Goal: Task Accomplishment & Management: Use online tool/utility

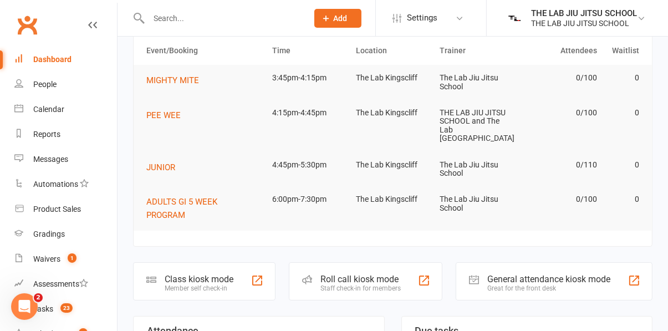
click at [183, 262] on div "Class kiosk mode Member self check-in" at bounding box center [204, 281] width 142 height 38
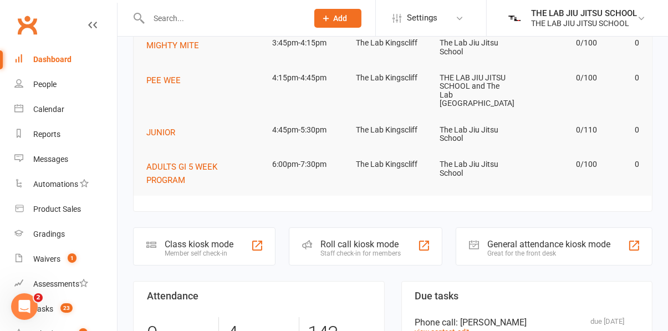
scroll to position [99, 0]
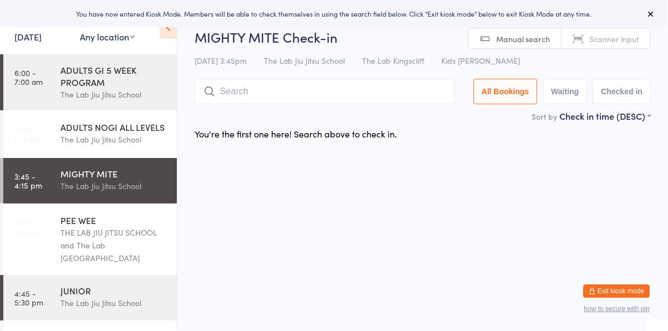
click at [267, 88] on input "search" at bounding box center [325, 92] width 261 height 26
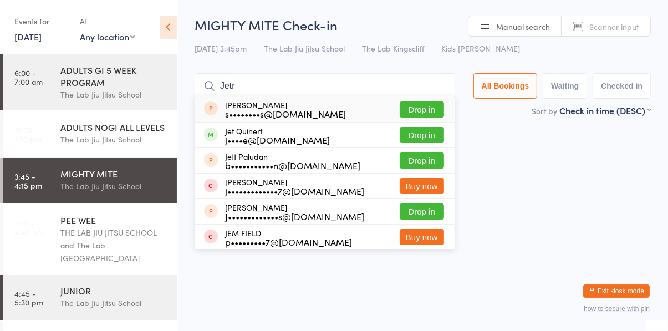
click at [262, 89] on input "Jetr" at bounding box center [325, 86] width 261 height 26
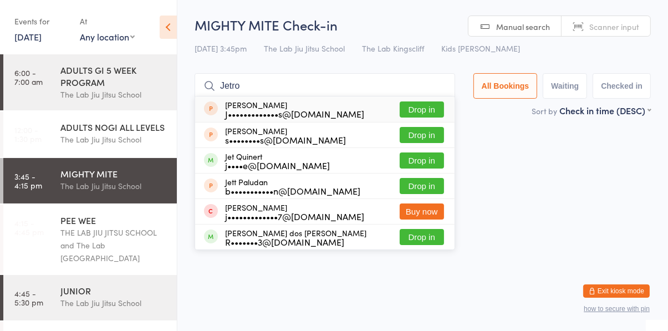
type input "Jetro"
click at [436, 239] on button "Drop in" at bounding box center [422, 237] width 44 height 16
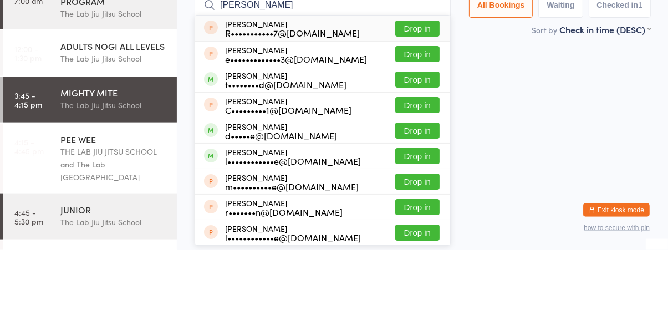
type input "[PERSON_NAME]"
click at [424, 162] on button "Drop in" at bounding box center [417, 160] width 44 height 16
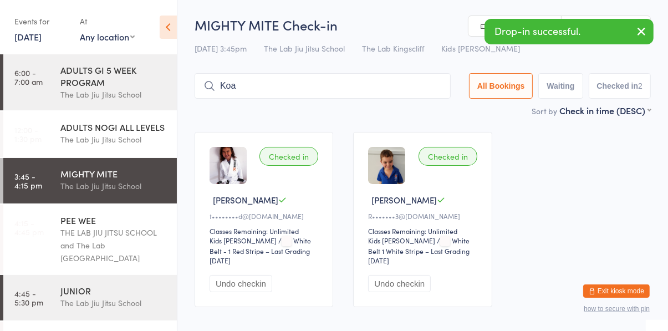
type input "Koa"
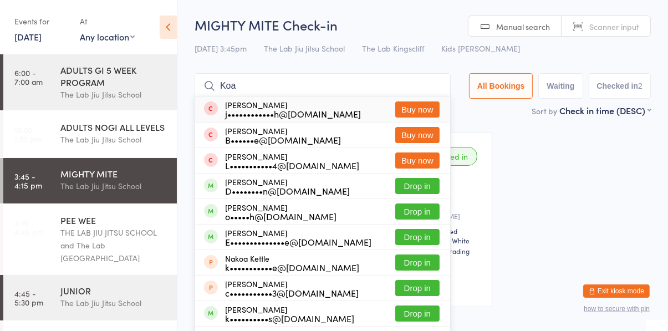
click at [435, 89] on input "Koa" at bounding box center [323, 86] width 256 height 26
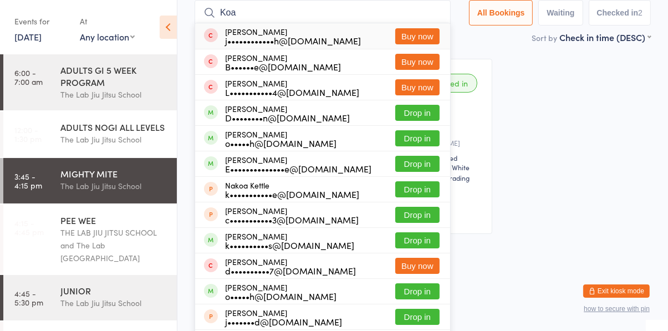
click at [441, 14] on input "Koa" at bounding box center [323, 13] width 256 height 26
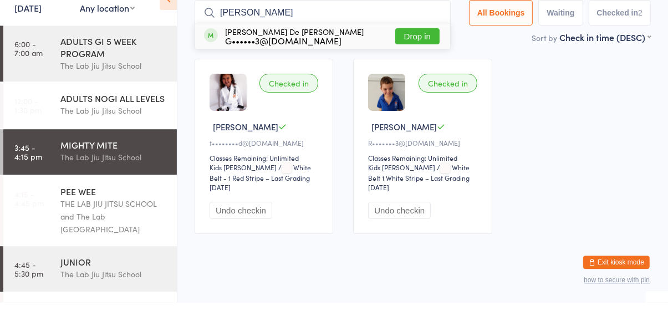
type input "[PERSON_NAME]"
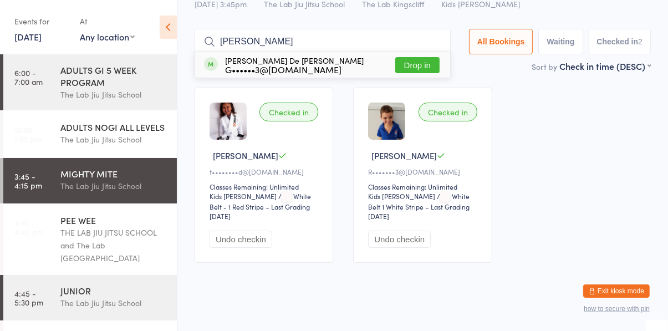
click at [422, 68] on button "Drop in" at bounding box center [417, 65] width 44 height 16
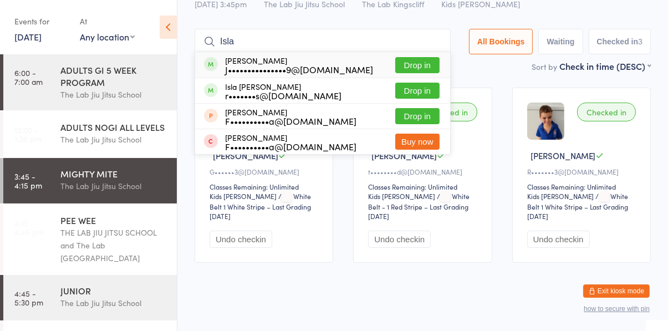
type input "Isla"
click at [424, 67] on button "Drop in" at bounding box center [417, 65] width 44 height 16
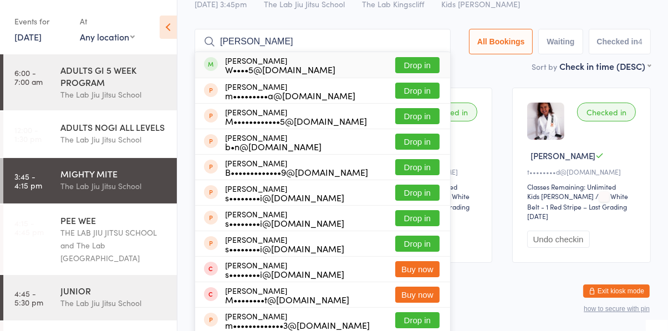
type input "[PERSON_NAME]"
click at [429, 65] on button "Drop in" at bounding box center [417, 65] width 44 height 16
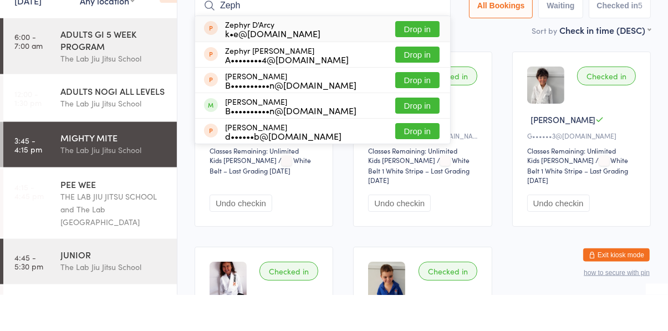
type input "Zeph"
click at [423, 155] on div "[PERSON_NAME] d••••••b@[DOMAIN_NAME] Drop in" at bounding box center [322, 167] width 255 height 25
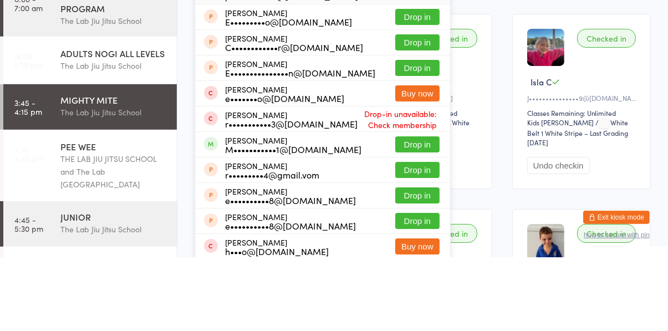
type input "Elij"
click at [425, 222] on button "Drop in" at bounding box center [417, 218] width 44 height 16
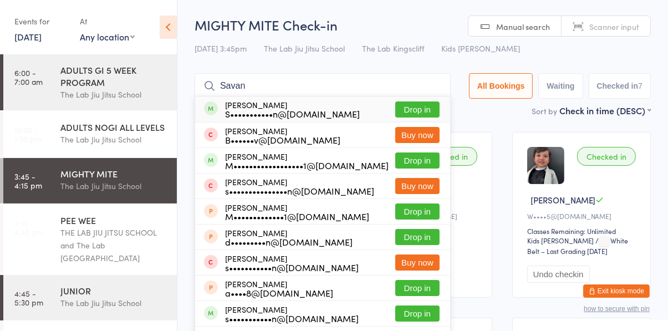
type input "Savan"
click at [428, 164] on button "Drop in" at bounding box center [417, 160] width 44 height 16
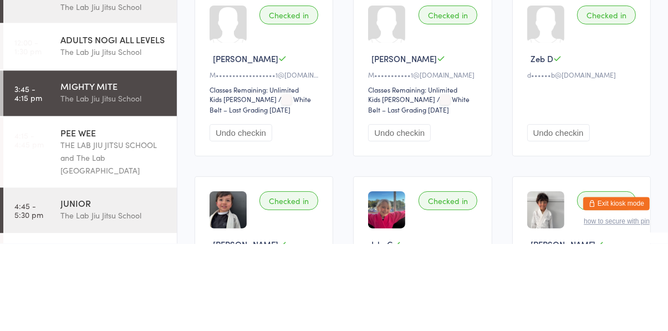
scroll to position [54, 0]
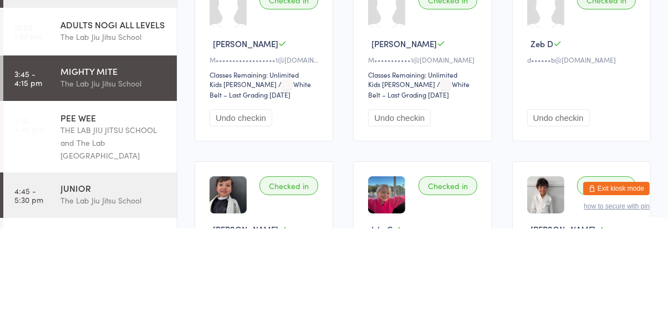
click at [568, 218] on button "Undo checkin" at bounding box center [558, 220] width 63 height 17
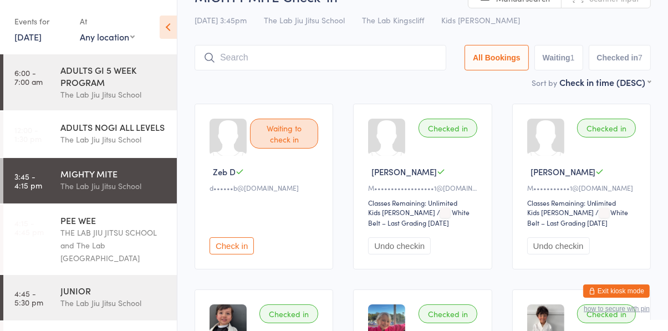
scroll to position [27, 0]
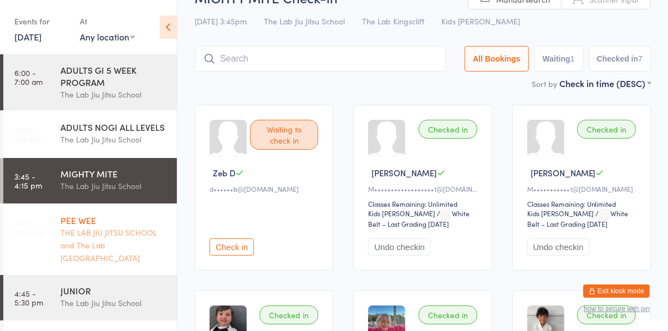
click at [113, 228] on div "THE LAB JIU JITSU SCHOOL and The Lab [GEOGRAPHIC_DATA]" at bounding box center [113, 245] width 107 height 38
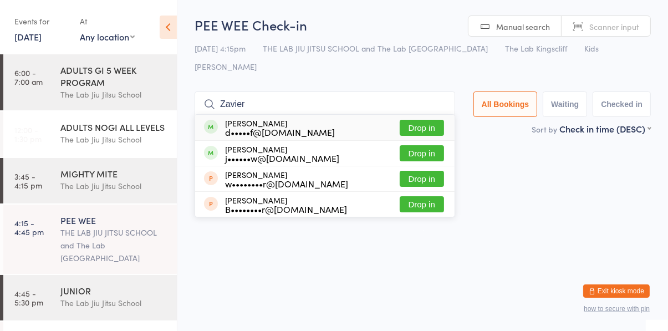
type input "Zavier"
click at [437, 120] on button "Drop in" at bounding box center [422, 128] width 44 height 16
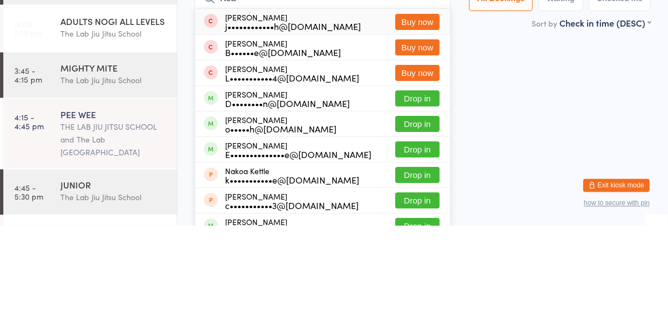
type input "Koa"
click at [424, 222] on button "Drop in" at bounding box center [417, 230] width 44 height 16
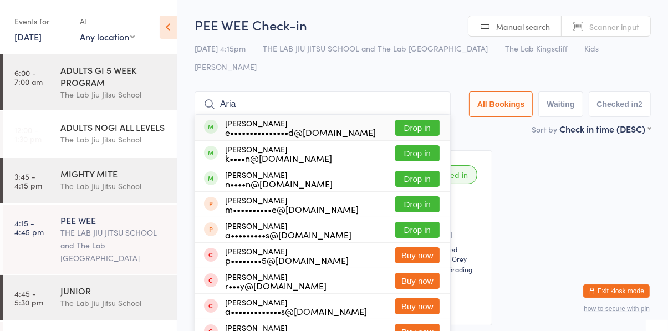
type input "Aria"
click at [304, 154] on div "k••••n@[DOMAIN_NAME]" at bounding box center [278, 158] width 107 height 9
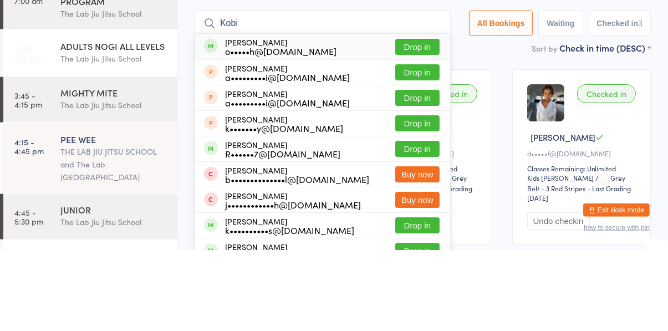
type input "Kobi"
click at [430, 120] on button "Drop in" at bounding box center [417, 128] width 44 height 16
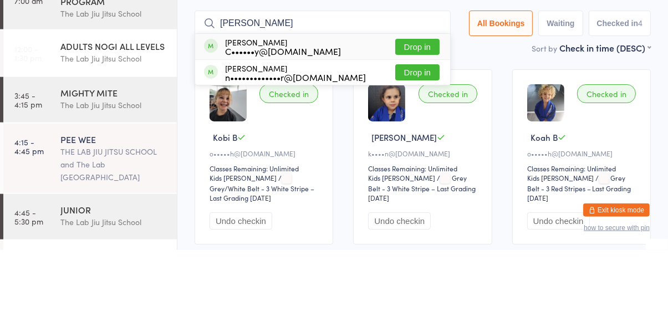
type input "[PERSON_NAME]"
click at [426, 120] on button "Drop in" at bounding box center [417, 128] width 44 height 16
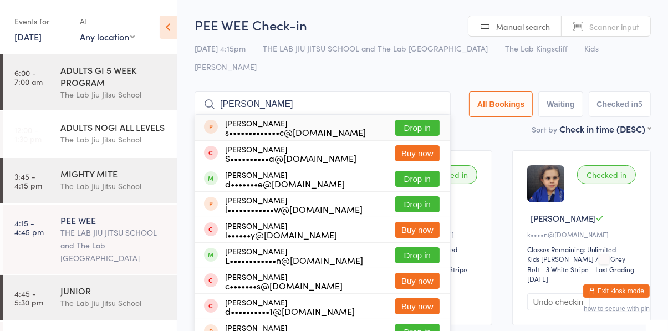
type input "[PERSON_NAME]"
click at [427, 171] on button "Drop in" at bounding box center [417, 179] width 44 height 16
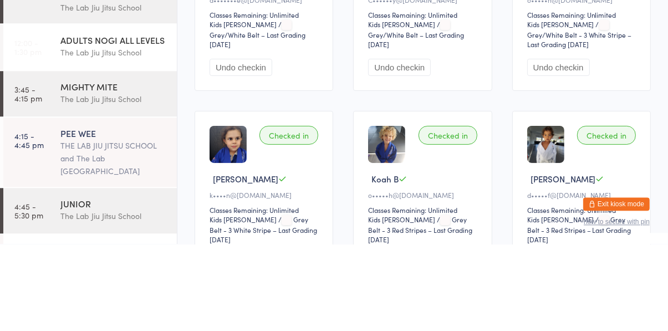
scroll to position [81, 0]
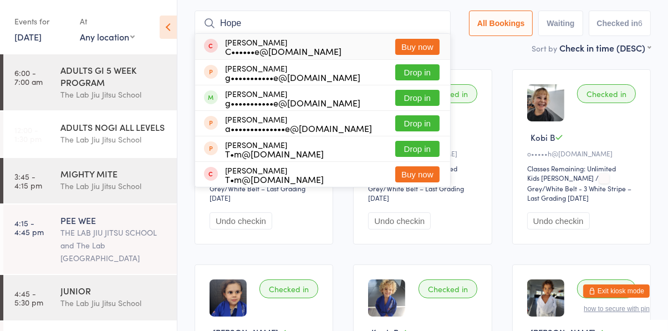
type input "Hope"
click at [422, 90] on button "Drop in" at bounding box center [417, 98] width 44 height 16
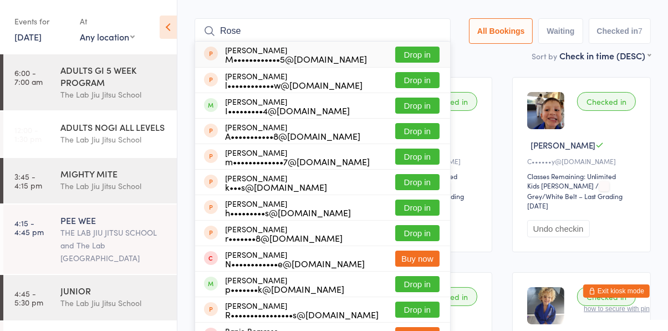
type input "Rose"
click at [432, 98] on button "Drop in" at bounding box center [417, 106] width 44 height 16
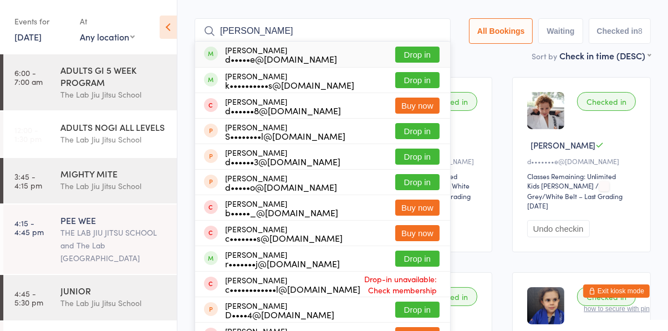
type input "[PERSON_NAME]"
click at [434, 72] on button "Drop in" at bounding box center [417, 80] width 44 height 16
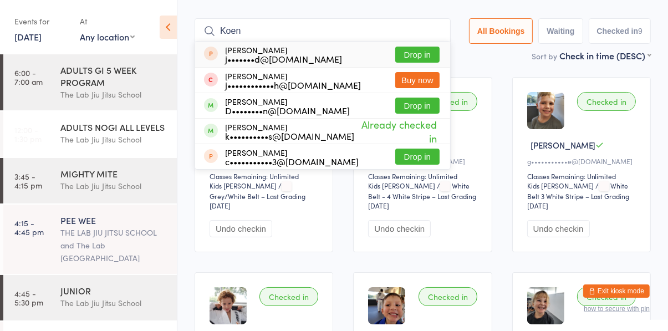
type input "Koen"
click at [422, 98] on button "Drop in" at bounding box center [417, 106] width 44 height 16
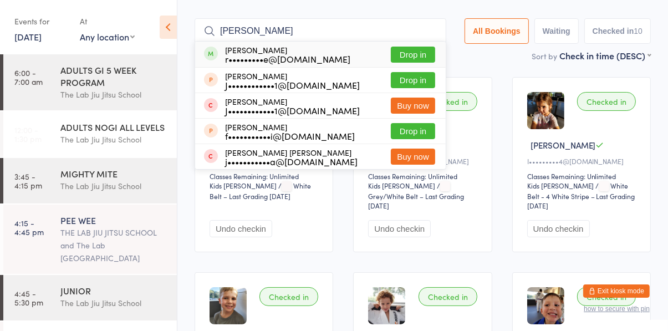
type input "[PERSON_NAME]"
click at [419, 47] on button "Drop in" at bounding box center [413, 55] width 44 height 16
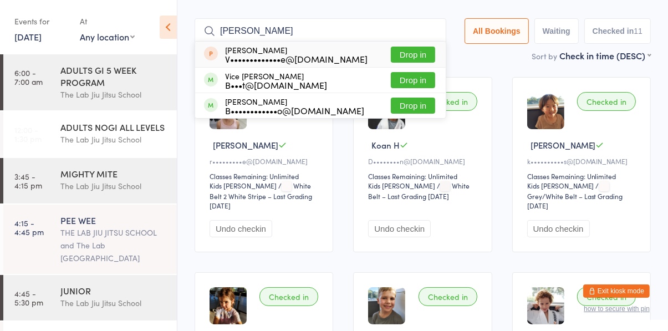
type input "[PERSON_NAME]"
click at [418, 98] on button "Drop in" at bounding box center [413, 106] width 44 height 16
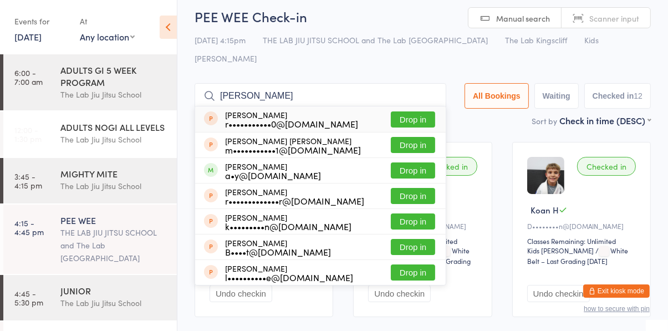
scroll to position [0, 0]
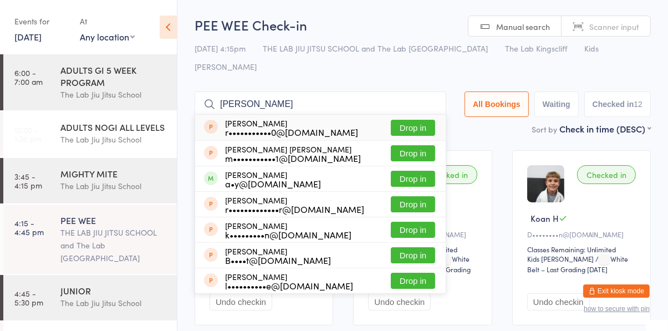
type input "[PERSON_NAME]"
click at [401, 19] on h2 "PEE WEE Check-in" at bounding box center [423, 25] width 456 height 18
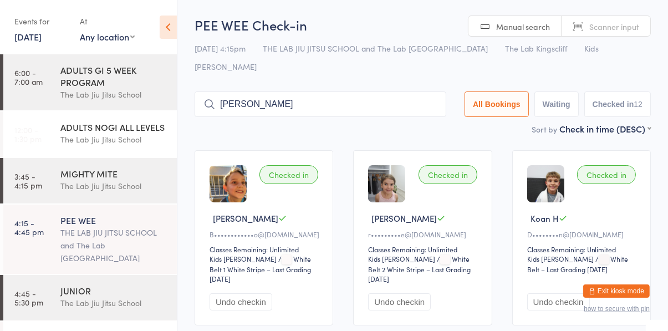
click at [264, 91] on input "[PERSON_NAME]" at bounding box center [321, 104] width 252 height 26
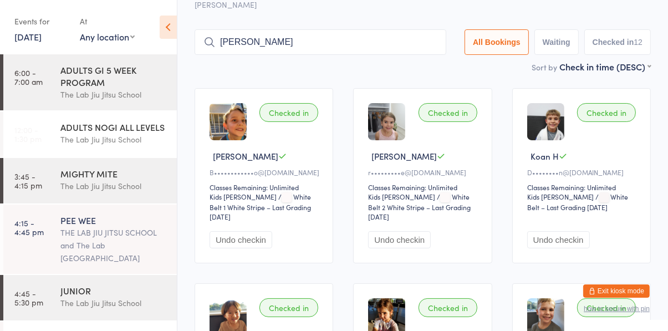
scroll to position [73, 0]
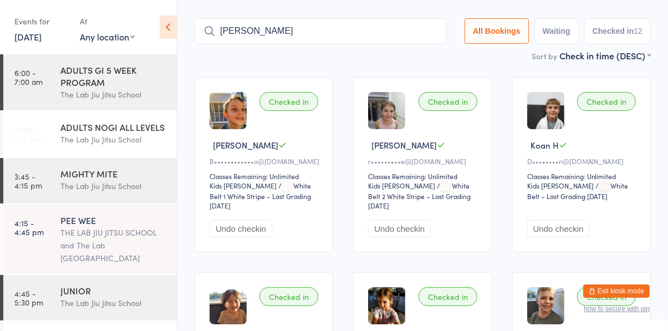
click at [435, 24] on input "[PERSON_NAME]" at bounding box center [321, 31] width 252 height 26
click at [436, 18] on input "[PERSON_NAME]" at bounding box center [321, 31] width 252 height 26
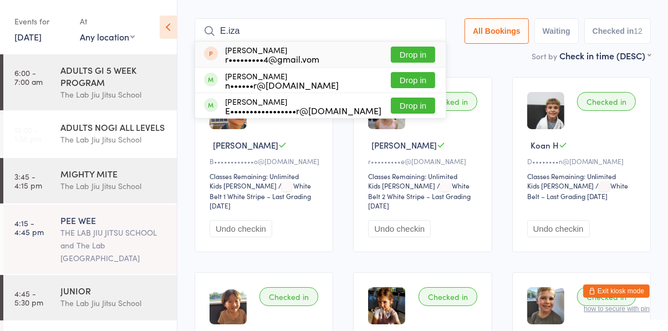
type input "E.iza"
click at [426, 98] on button "Drop in" at bounding box center [413, 106] width 44 height 16
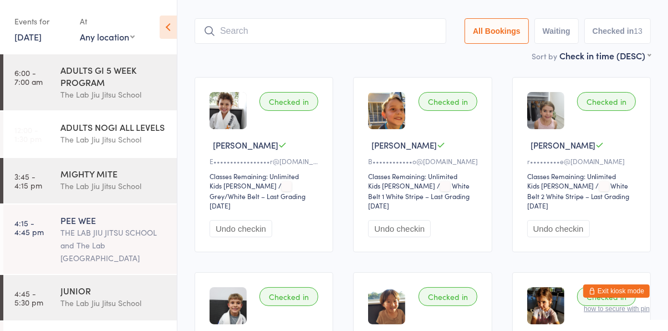
scroll to position [63, 0]
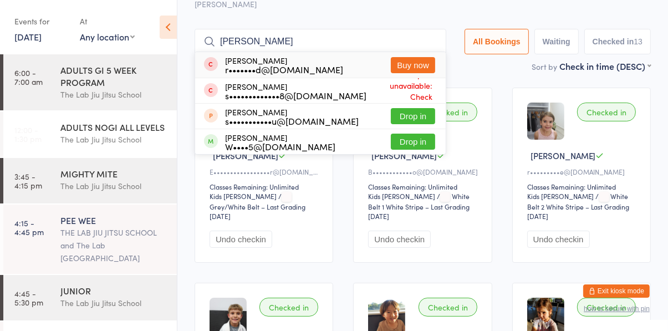
type input "[PERSON_NAME]"
click at [420, 134] on button "Drop in" at bounding box center [413, 142] width 44 height 16
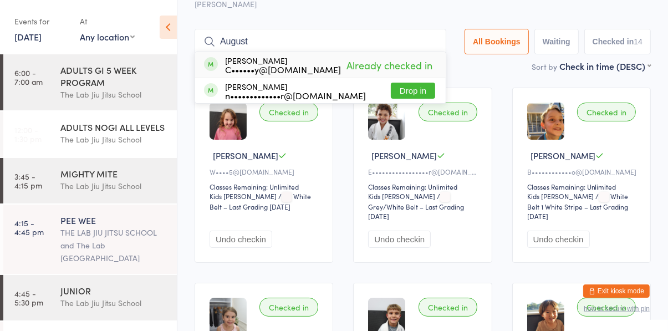
type input "August"
click at [422, 83] on button "Drop in" at bounding box center [413, 91] width 44 height 16
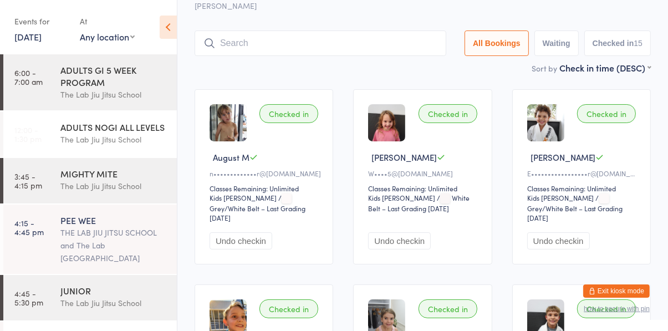
scroll to position [0, 0]
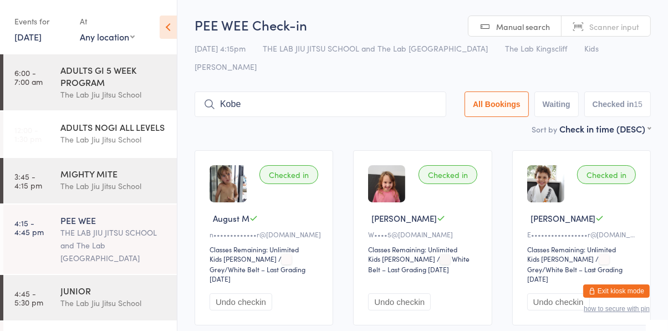
type input "Kobe"
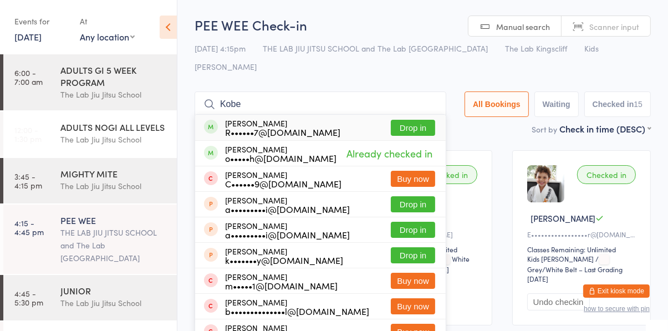
click at [435, 91] on input "Kobe" at bounding box center [321, 104] width 252 height 26
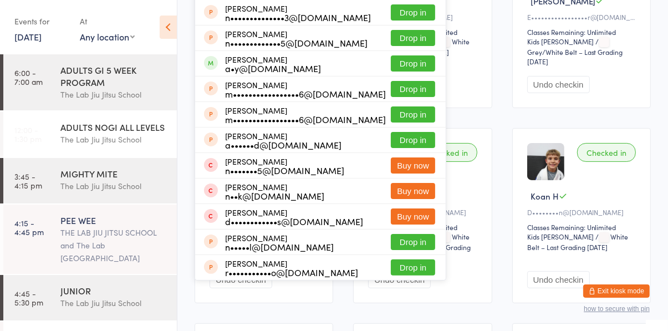
scroll to position [216, 0]
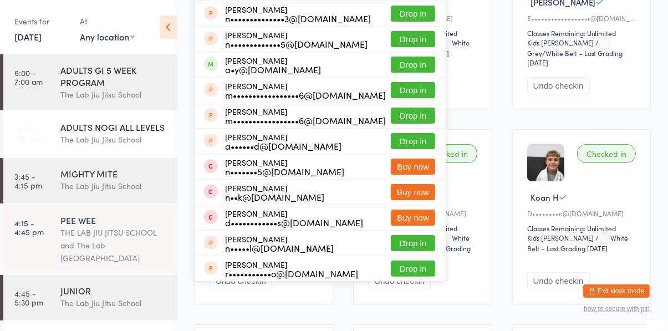
type input "[PERSON_NAME]"
click at [422, 57] on button "Drop in" at bounding box center [413, 65] width 44 height 16
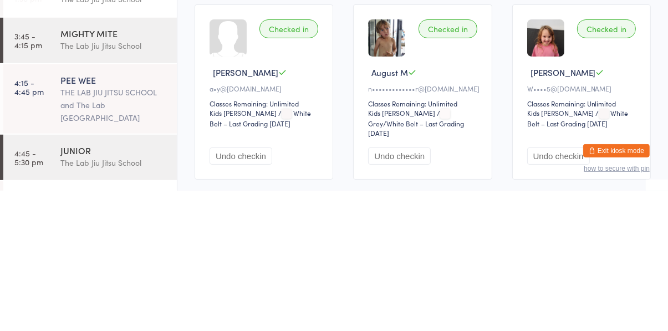
scroll to position [6, 0]
click at [234, 288] on button "Undo checkin" at bounding box center [241, 296] width 63 height 17
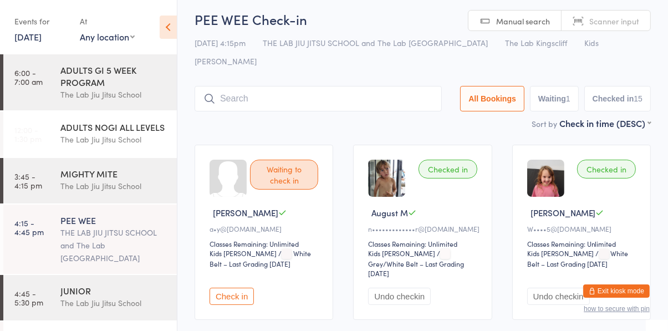
click at [312, 91] on input "search" at bounding box center [318, 99] width 247 height 26
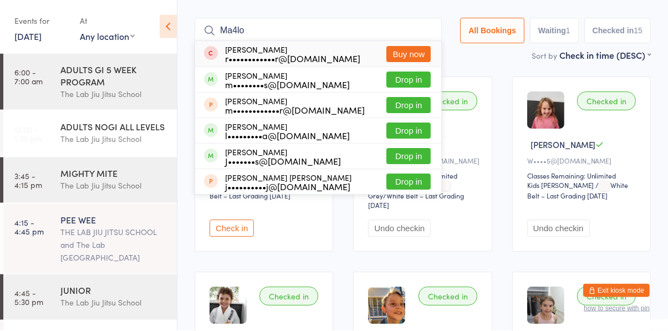
scroll to position [73, 0]
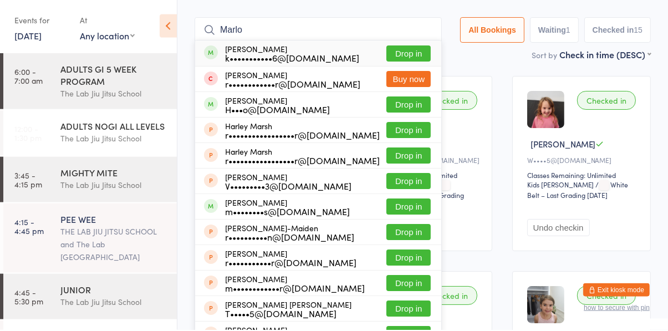
type input "Marlo"
click at [410, 68] on div "[PERSON_NAME] r••••••••••••r@[DOMAIN_NAME] Buy now" at bounding box center [318, 80] width 246 height 25
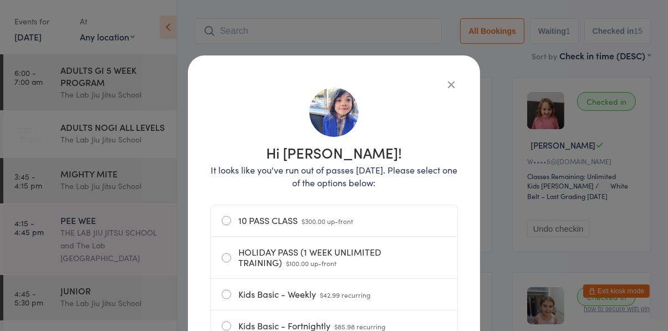
click at [447, 85] on icon "button" at bounding box center [451, 84] width 12 height 12
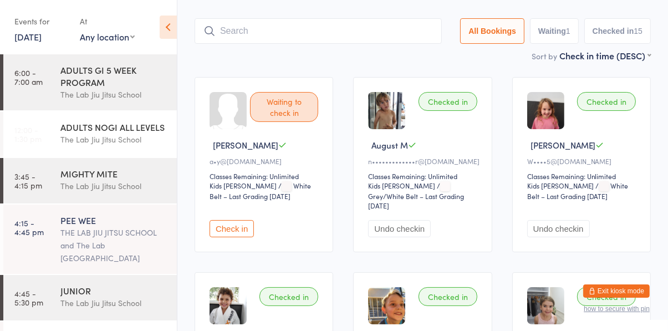
click at [303, 18] on input "search" at bounding box center [318, 31] width 247 height 26
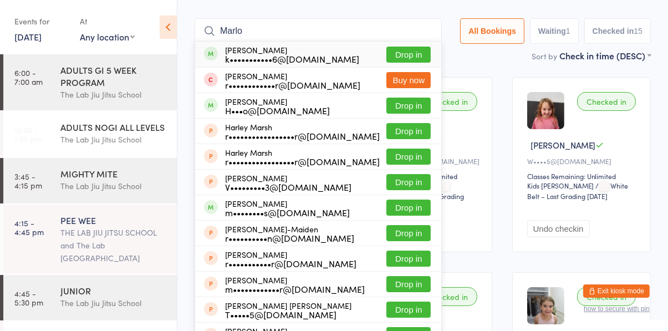
type input "Marlo"
click at [417, 47] on button "Drop in" at bounding box center [408, 55] width 44 height 16
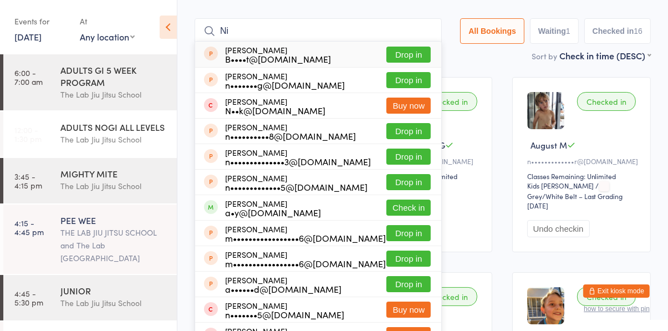
type input "N"
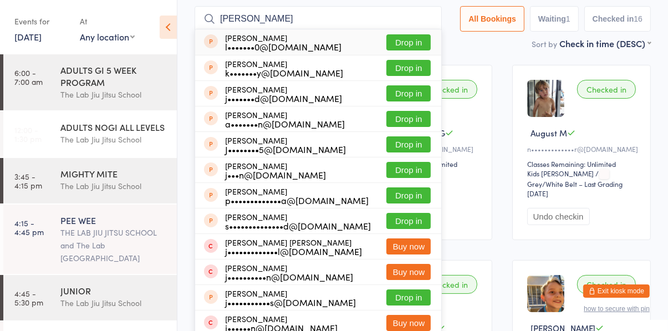
scroll to position [0, 0]
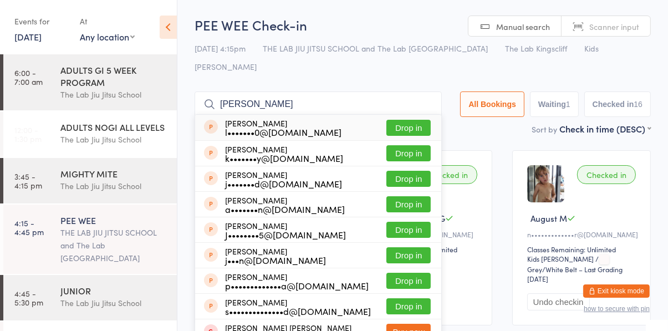
type input "[PERSON_NAME]"
click at [430, 120] on button "Drop in" at bounding box center [408, 128] width 44 height 16
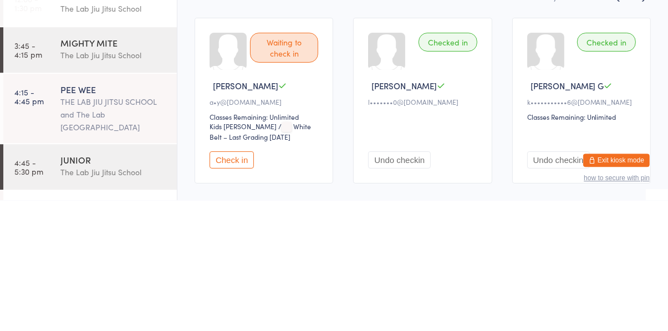
scroll to position [2, 0]
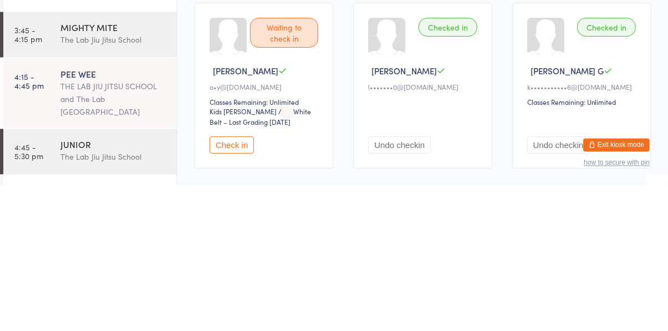
click at [408, 282] on button "Undo checkin" at bounding box center [399, 290] width 63 height 17
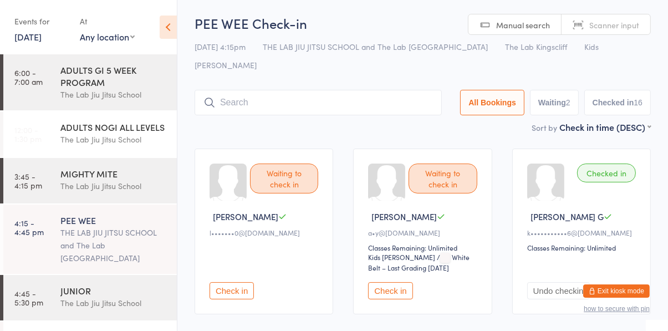
click at [353, 90] on input "search" at bounding box center [318, 103] width 247 height 26
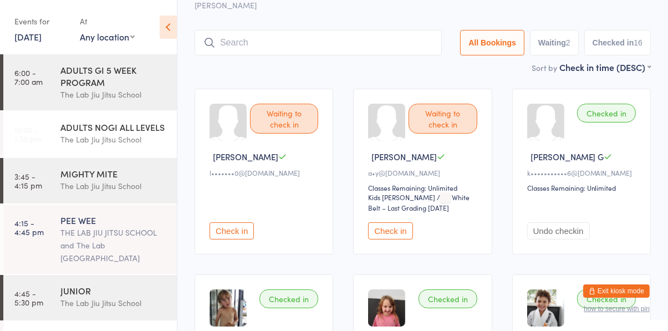
scroll to position [73, 0]
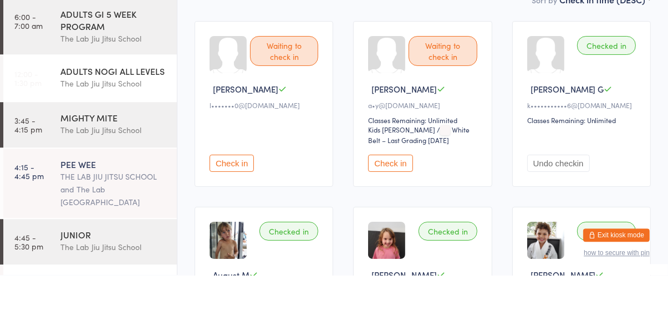
type input "E"
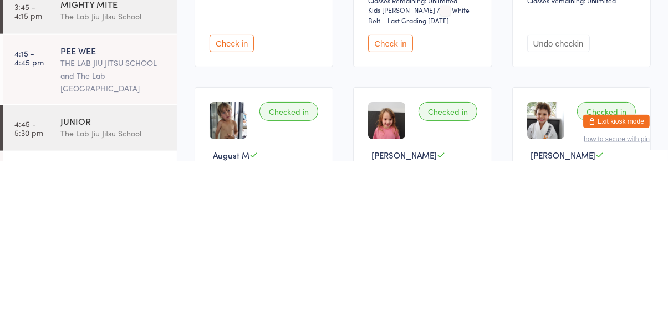
scroll to position [79, 0]
click at [60, 284] on div "JUNIOR" at bounding box center [113, 290] width 107 height 12
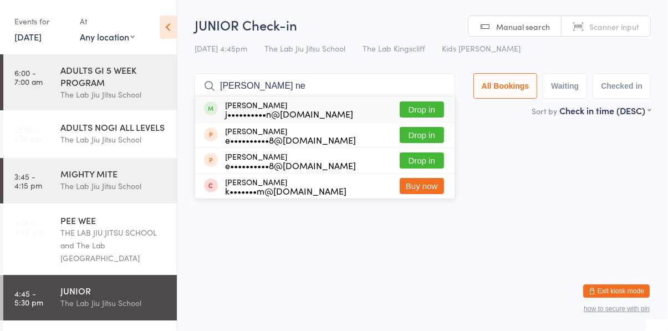
type input "[PERSON_NAME] ne"
click at [425, 114] on button "Drop in" at bounding box center [422, 109] width 44 height 16
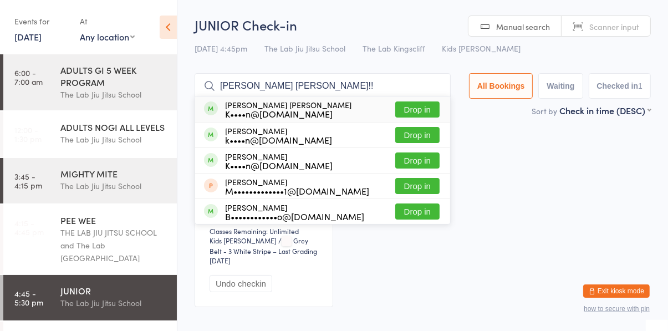
type input "[PERSON_NAME]"
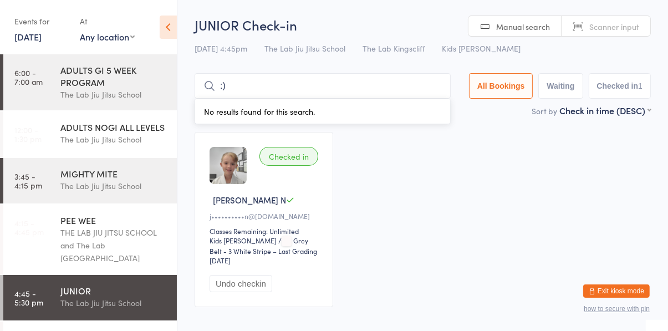
type input ":"
type input "M"
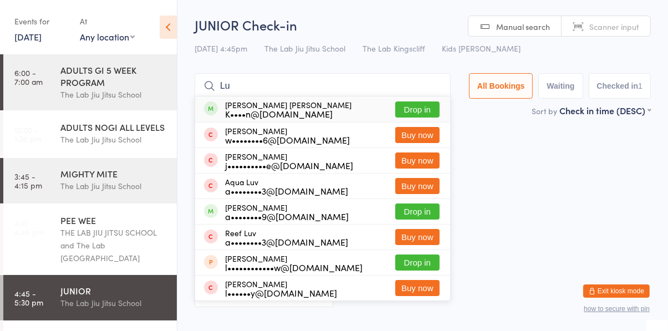
type input "L"
type input "[PERSON_NAME] [PERSON_NAME]"
click at [425, 113] on button "Drop in" at bounding box center [417, 109] width 44 height 16
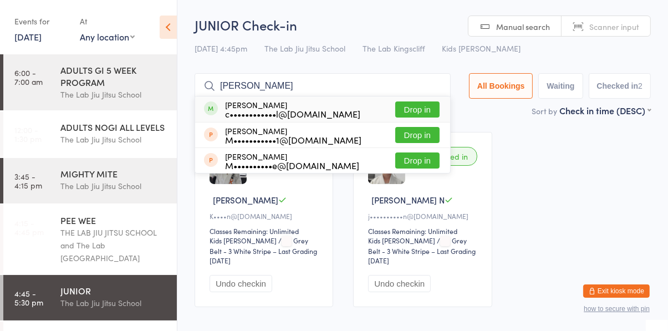
type input "[PERSON_NAME]"
click at [421, 113] on button "Drop in" at bounding box center [417, 109] width 44 height 16
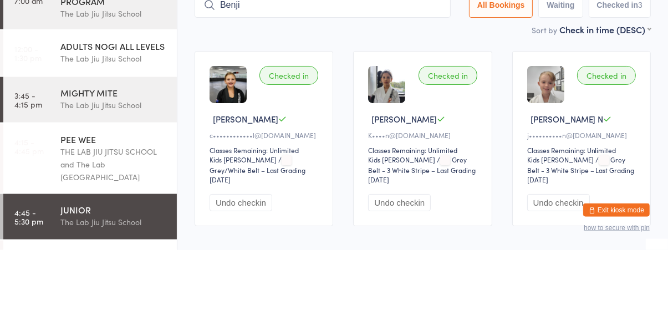
type input "Benji"
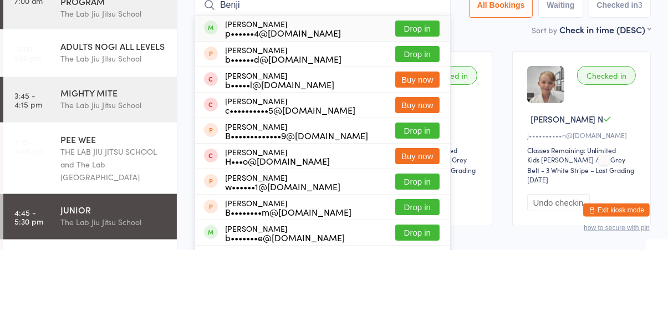
click at [435, 113] on button "Drop in" at bounding box center [417, 109] width 44 height 16
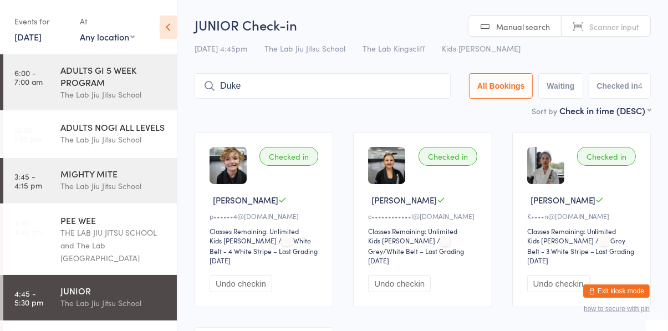
type input "Duke"
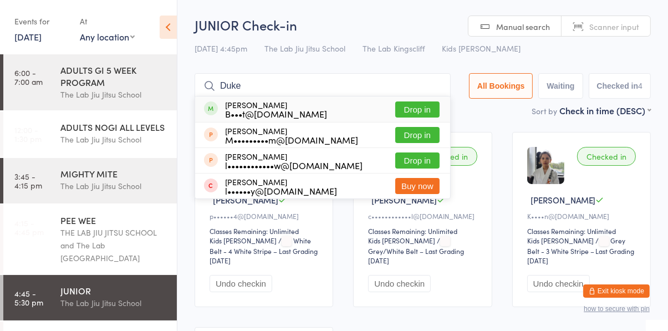
click at [402, 110] on button "Drop in" at bounding box center [417, 109] width 44 height 16
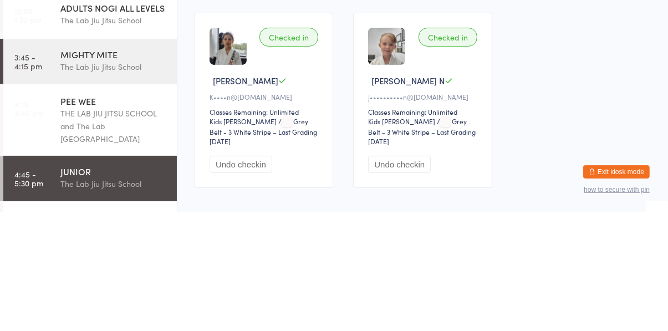
scroll to position [195, 0]
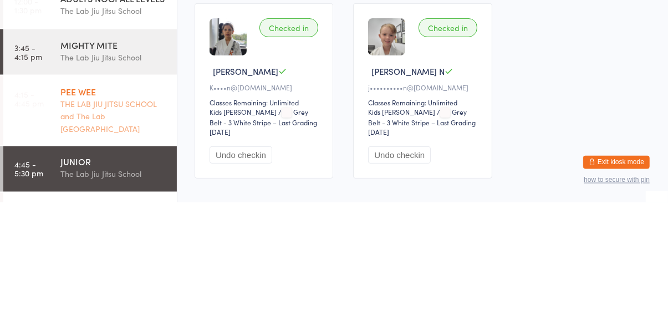
click at [57, 235] on link "4:15 - 4:45 pm PEE WEE THE LAB JIU JITSU SCHOOL and The Lab Jiu Jitsu School" at bounding box center [90, 239] width 174 height 69
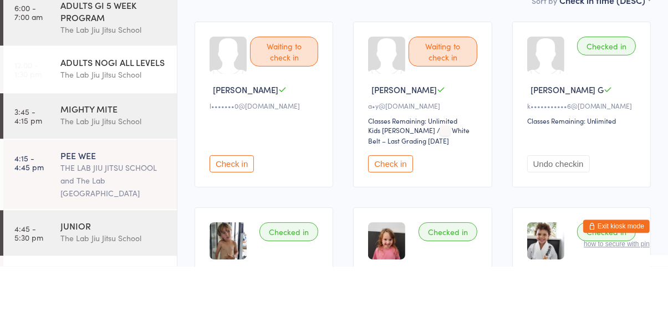
scroll to position [64, 0]
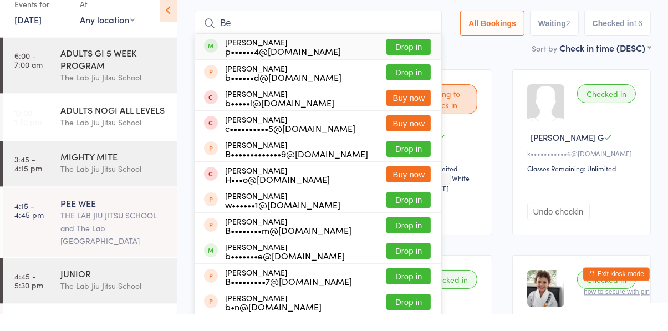
type input "B"
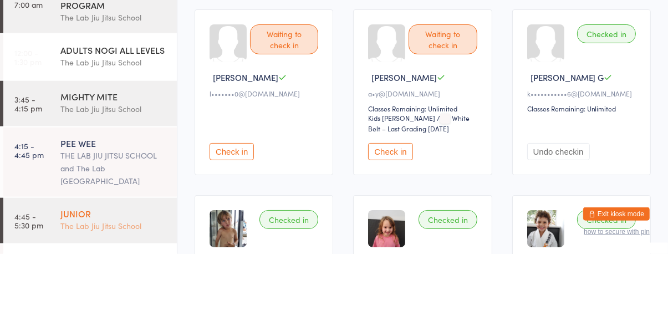
click at [61, 284] on div "JUNIOR" at bounding box center [113, 290] width 107 height 12
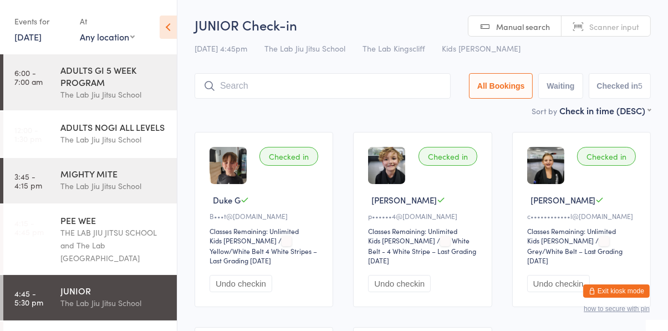
click at [266, 83] on input "search" at bounding box center [323, 86] width 256 height 26
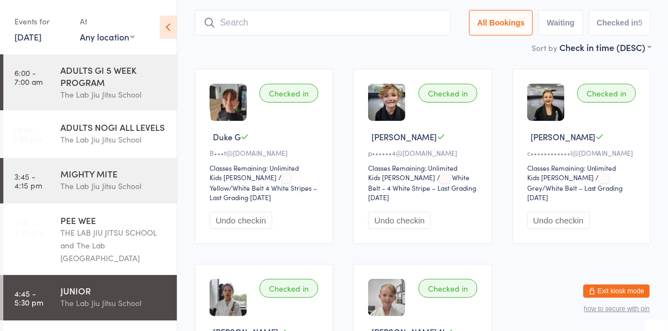
scroll to position [73, 0]
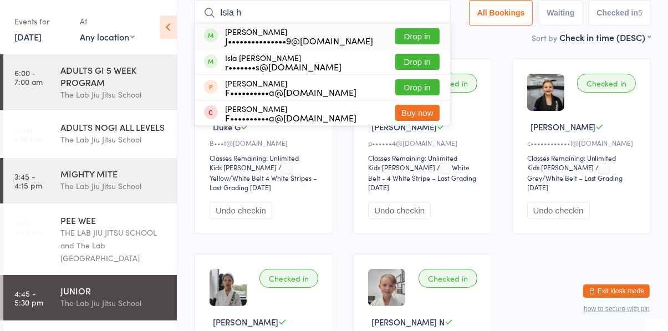
type input "Isla h"
click at [318, 66] on div "Isla [PERSON_NAME] r•••••••s@[DOMAIN_NAME] Drop in" at bounding box center [322, 61] width 255 height 25
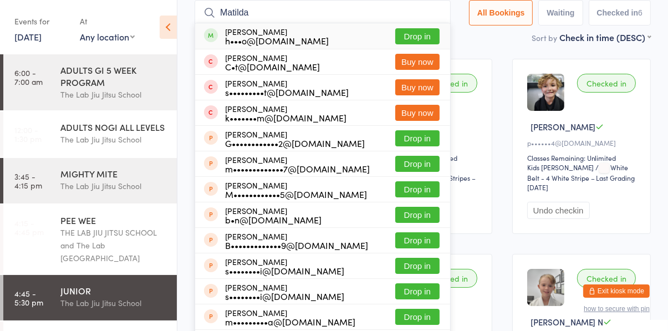
type input "Matilda"
click at [431, 38] on button "Drop in" at bounding box center [417, 36] width 44 height 16
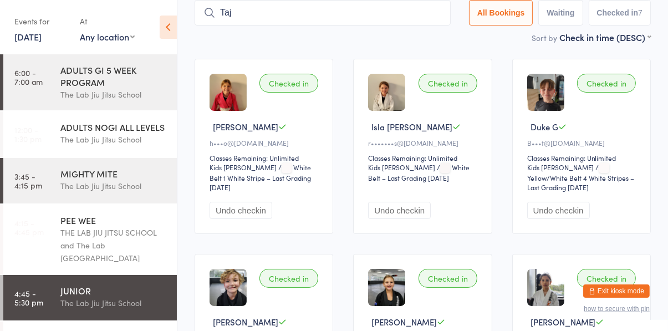
type input "Taj"
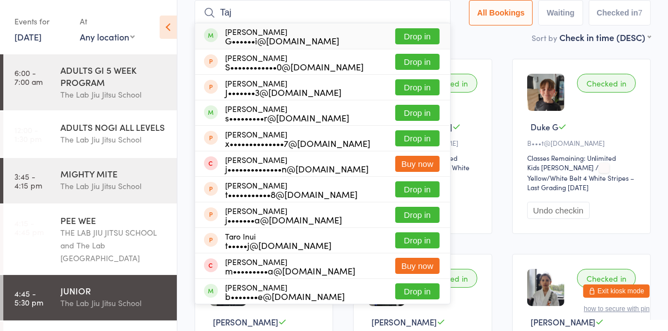
click at [435, 39] on button "Drop in" at bounding box center [417, 36] width 44 height 16
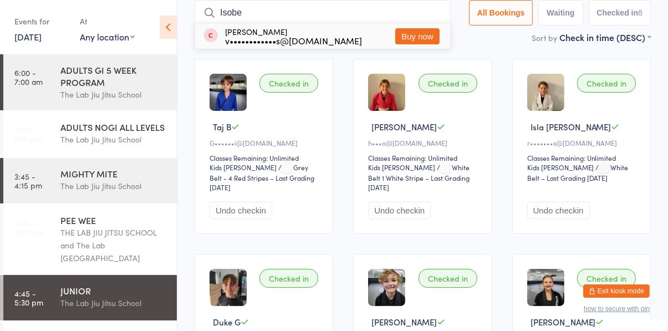
type input "Isobel"
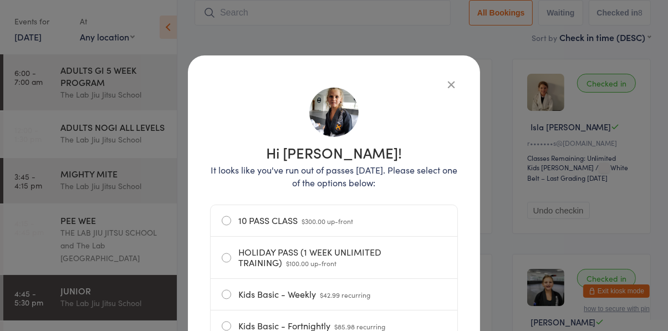
click at [452, 85] on icon "button" at bounding box center [451, 84] width 12 height 12
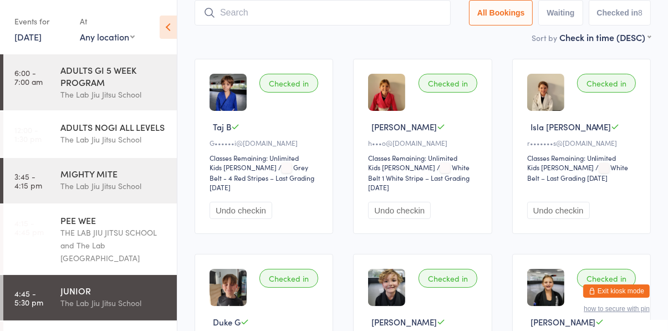
click at [330, 13] on input "search" at bounding box center [323, 13] width 256 height 26
type input "Isobel"
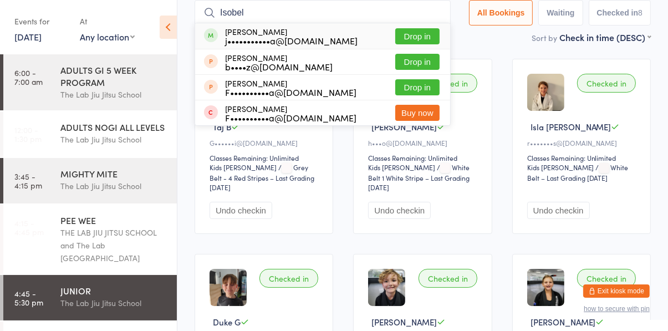
click at [426, 37] on button "Drop in" at bounding box center [417, 36] width 44 height 16
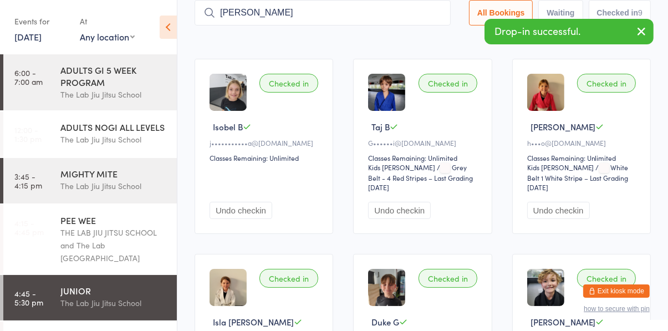
type input "[PERSON_NAME]"
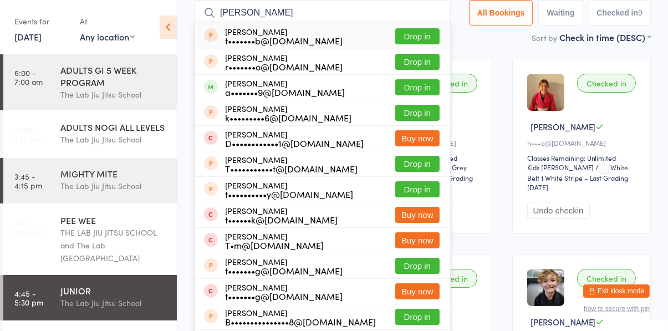
click at [425, 89] on button "Drop in" at bounding box center [417, 87] width 44 height 16
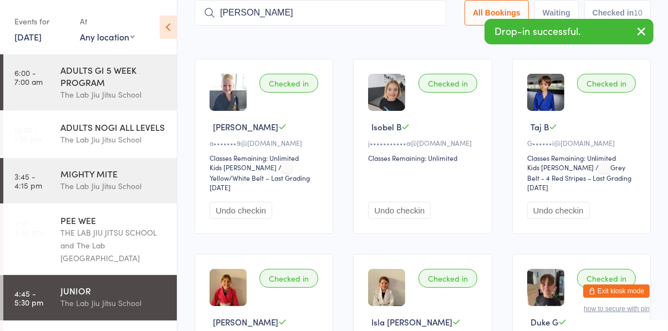
type input "[PERSON_NAME]"
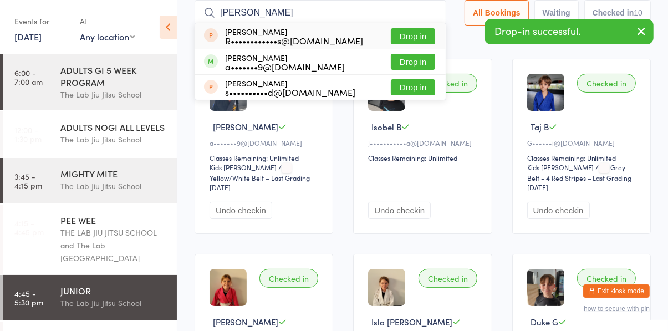
click at [421, 63] on button "Drop in" at bounding box center [413, 62] width 44 height 16
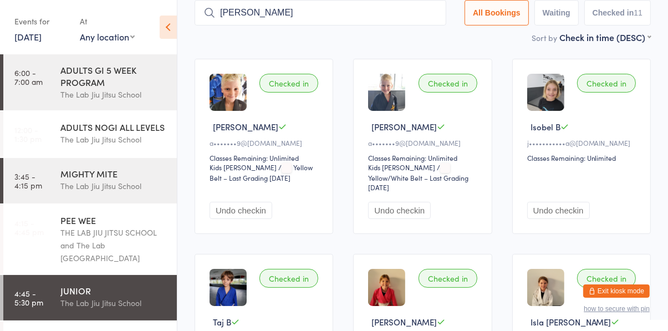
type input "[PERSON_NAME]"
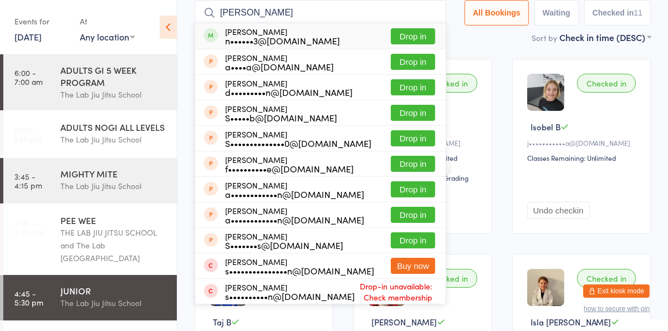
click at [425, 38] on button "Drop in" at bounding box center [413, 36] width 44 height 16
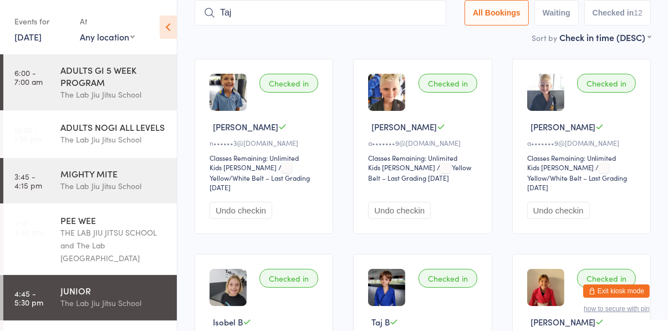
type input "Taj"
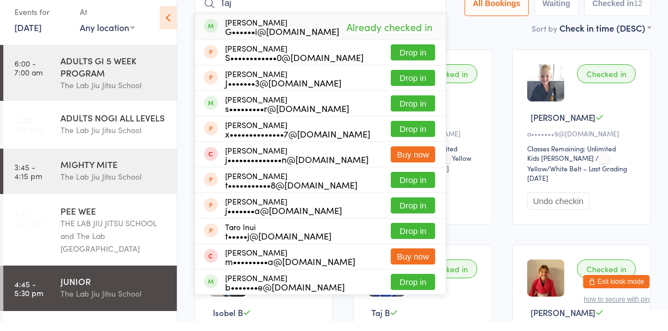
click at [421, 115] on button "Drop in" at bounding box center [413, 113] width 44 height 16
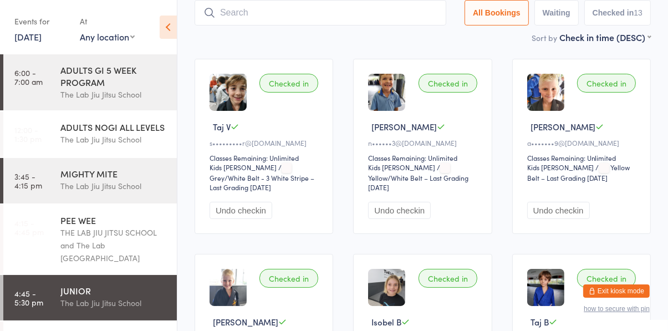
type input "Ĥ"
type input "[PERSON_NAME]"
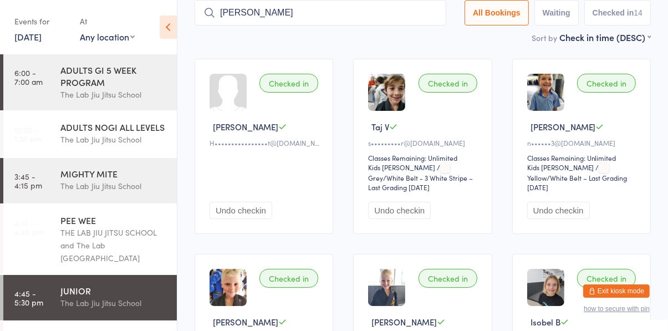
type input "[PERSON_NAME]"
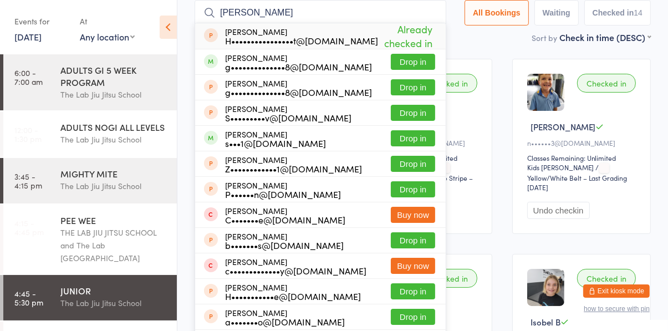
click at [421, 62] on button "Drop in" at bounding box center [413, 62] width 44 height 16
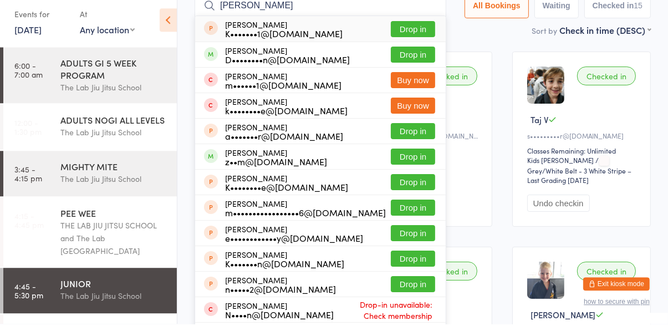
type input "[PERSON_NAME]"
click at [228, 169] on div "z••m@[DOMAIN_NAME]" at bounding box center [276, 168] width 102 height 9
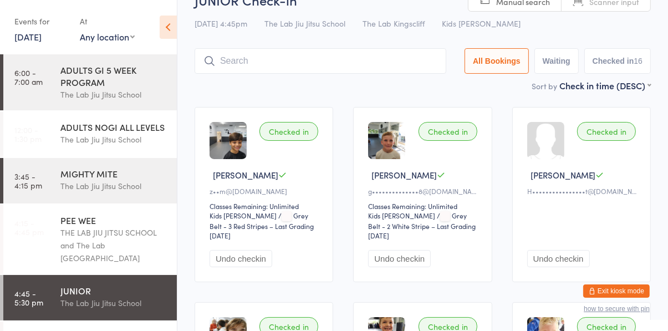
scroll to position [0, 0]
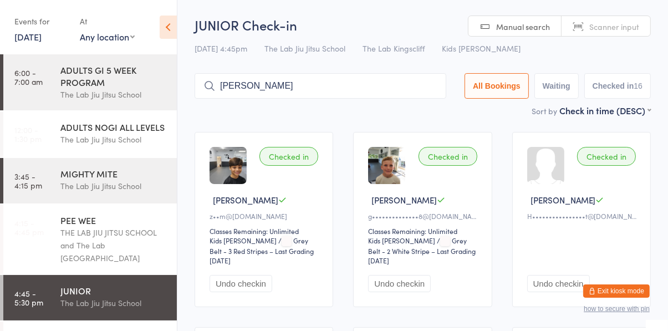
type input "[PERSON_NAME]"
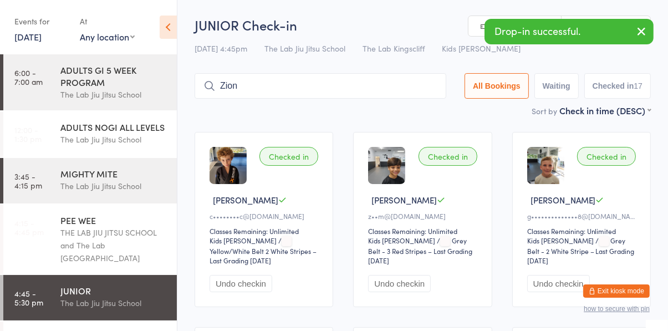
type input "Zion"
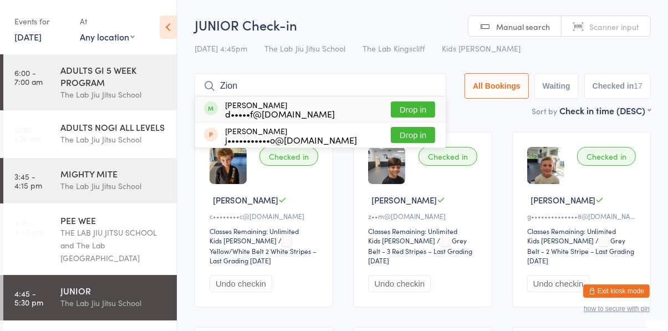
click at [417, 111] on button "Drop in" at bounding box center [413, 109] width 44 height 16
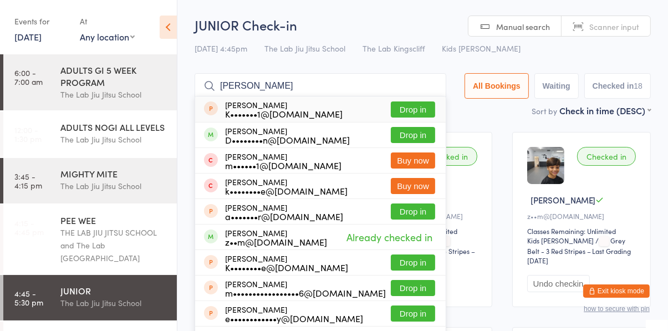
type input "[PERSON_NAME]"
click at [244, 140] on div "D••••••••n@[DOMAIN_NAME]" at bounding box center [287, 139] width 125 height 9
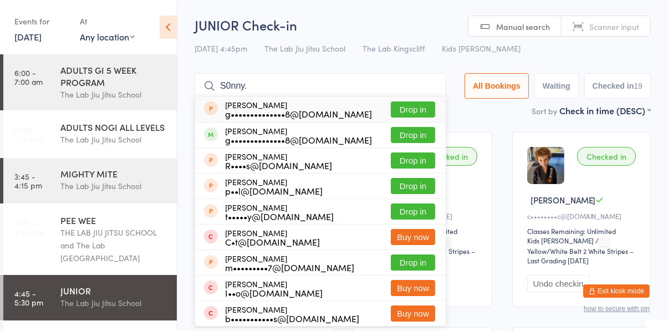
type input "S0nny."
click at [417, 106] on button "Drop in" at bounding box center [413, 109] width 44 height 16
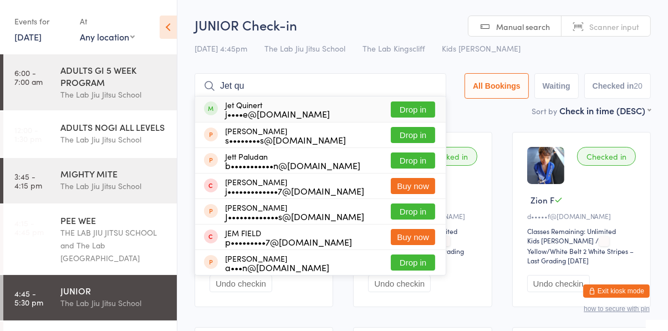
type input "Jet qu"
click at [418, 111] on button "Drop in" at bounding box center [413, 109] width 44 height 16
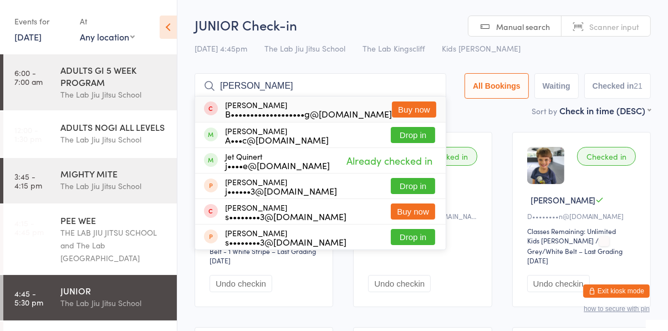
type input "[PERSON_NAME]"
click at [420, 140] on button "Drop in" at bounding box center [413, 135] width 44 height 16
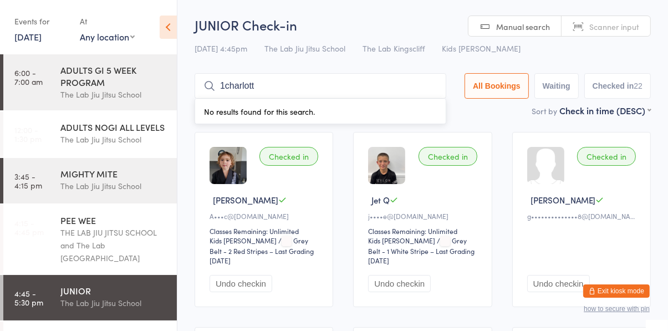
click at [228, 86] on input "1charlott" at bounding box center [321, 86] width 252 height 26
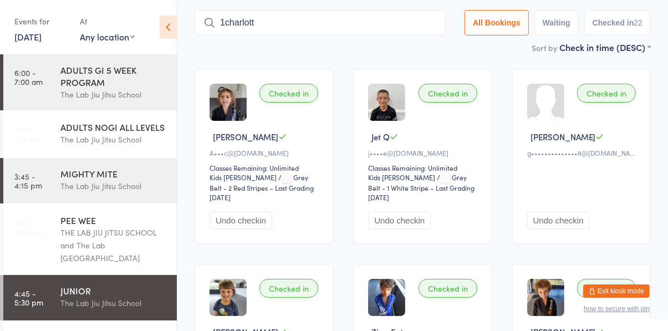
scroll to position [73, 0]
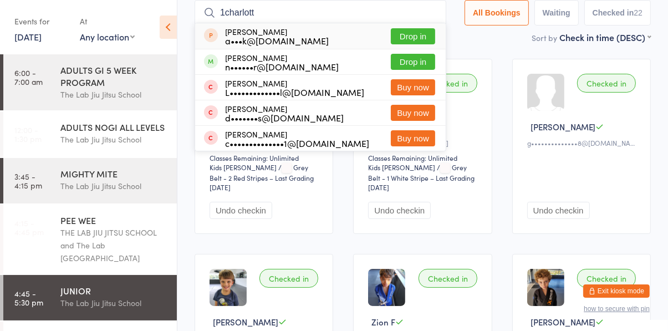
type input "1charlott"
click at [416, 59] on button "Drop in" at bounding box center [413, 62] width 44 height 16
